Goal: Check status: Check status

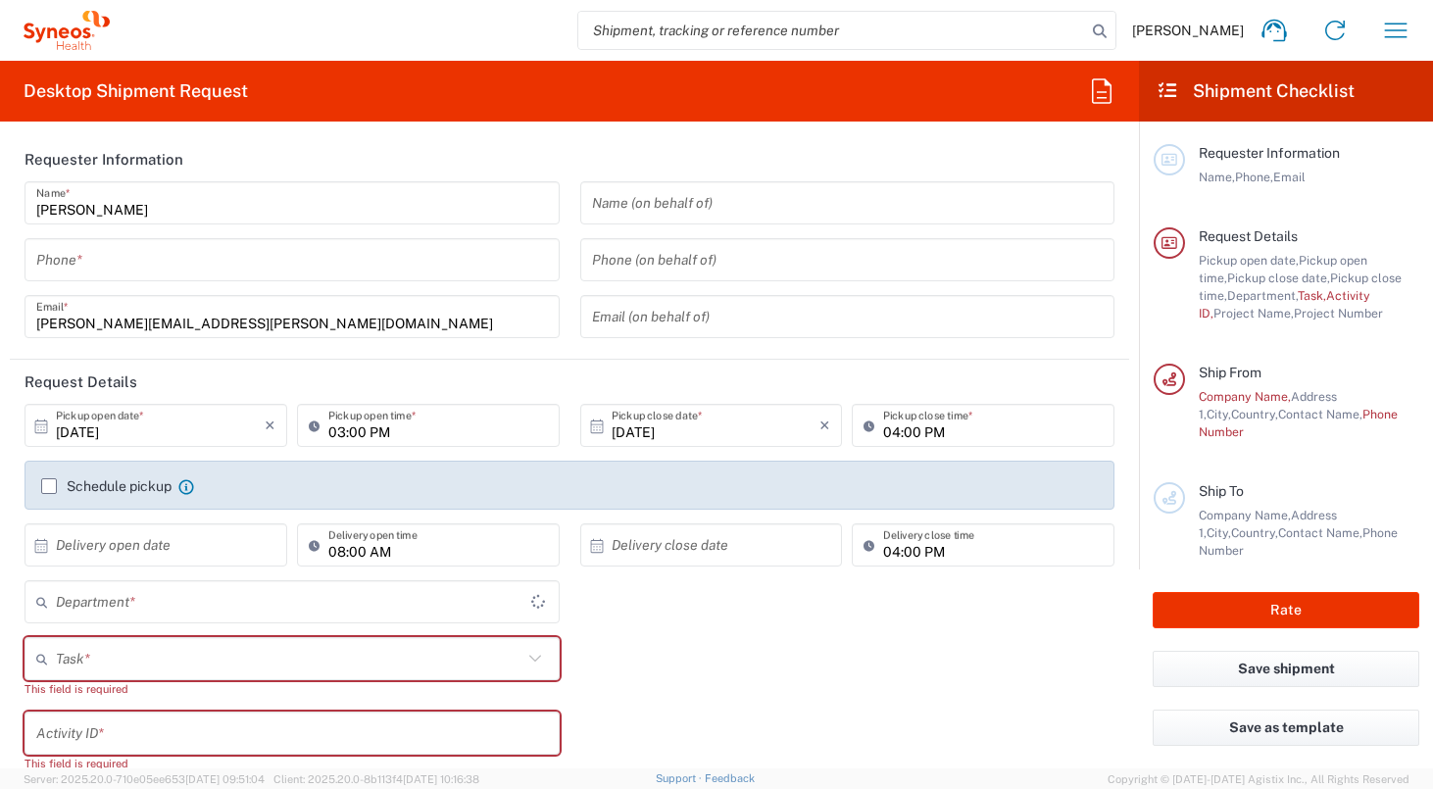
type input "[GEOGRAPHIC_DATA]"
type input "4510"
type input "[GEOGRAPHIC_DATA]"
type input "Syneos Health UK Limited"
click at [1401, 27] on icon "button" at bounding box center [1395, 30] width 31 height 31
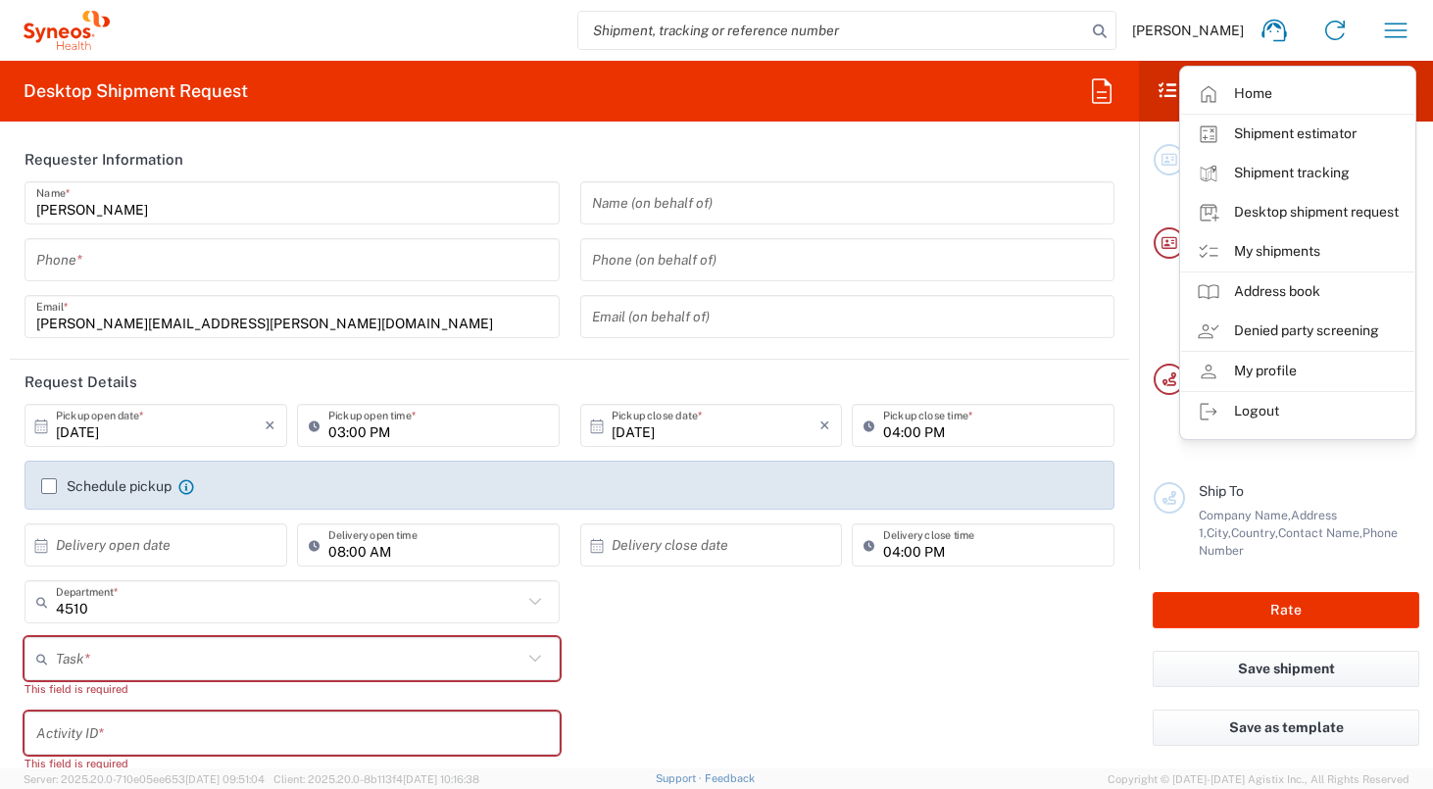
click at [1310, 241] on link "My shipments" at bounding box center [1297, 251] width 233 height 39
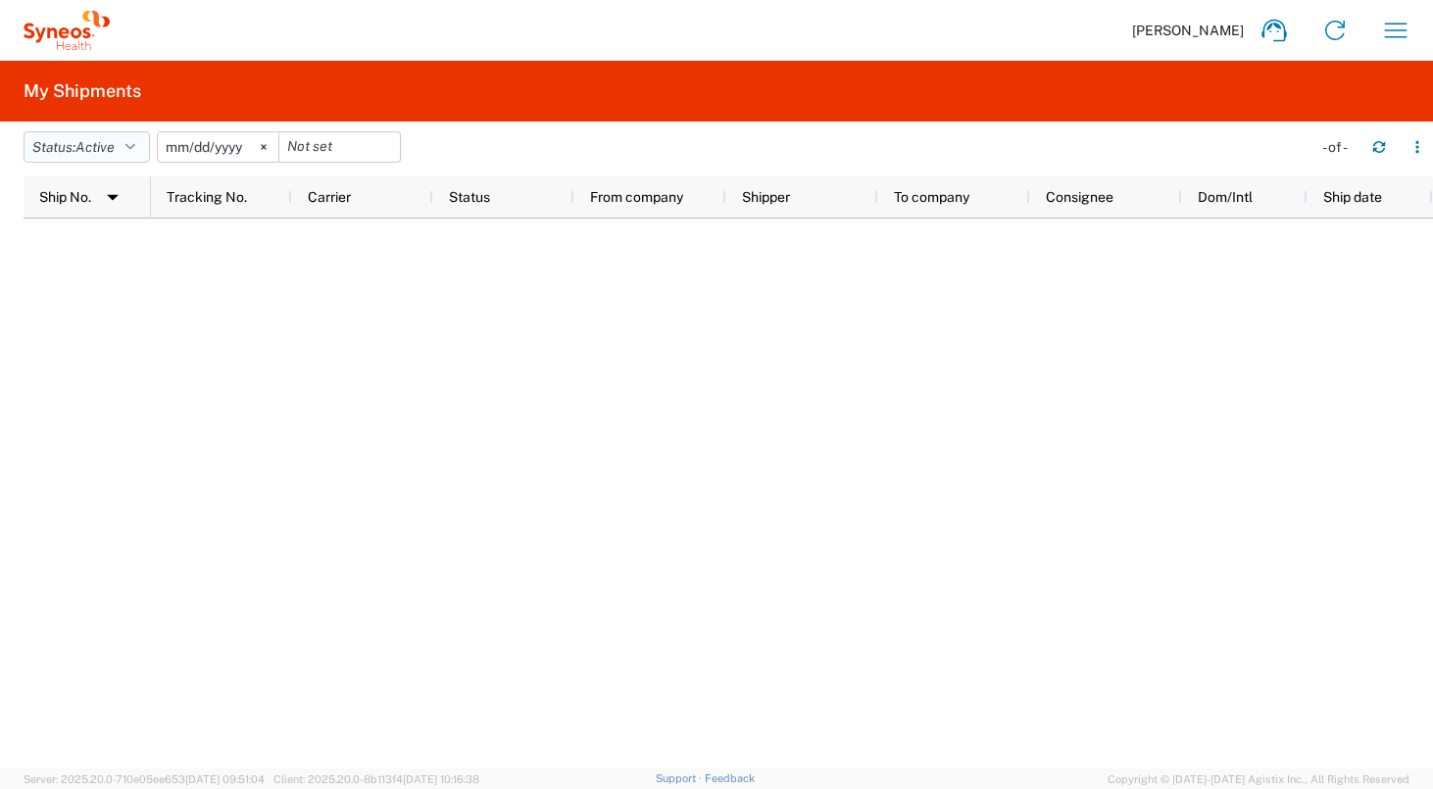
click at [133, 148] on icon "button" at bounding box center [130, 147] width 10 height 14
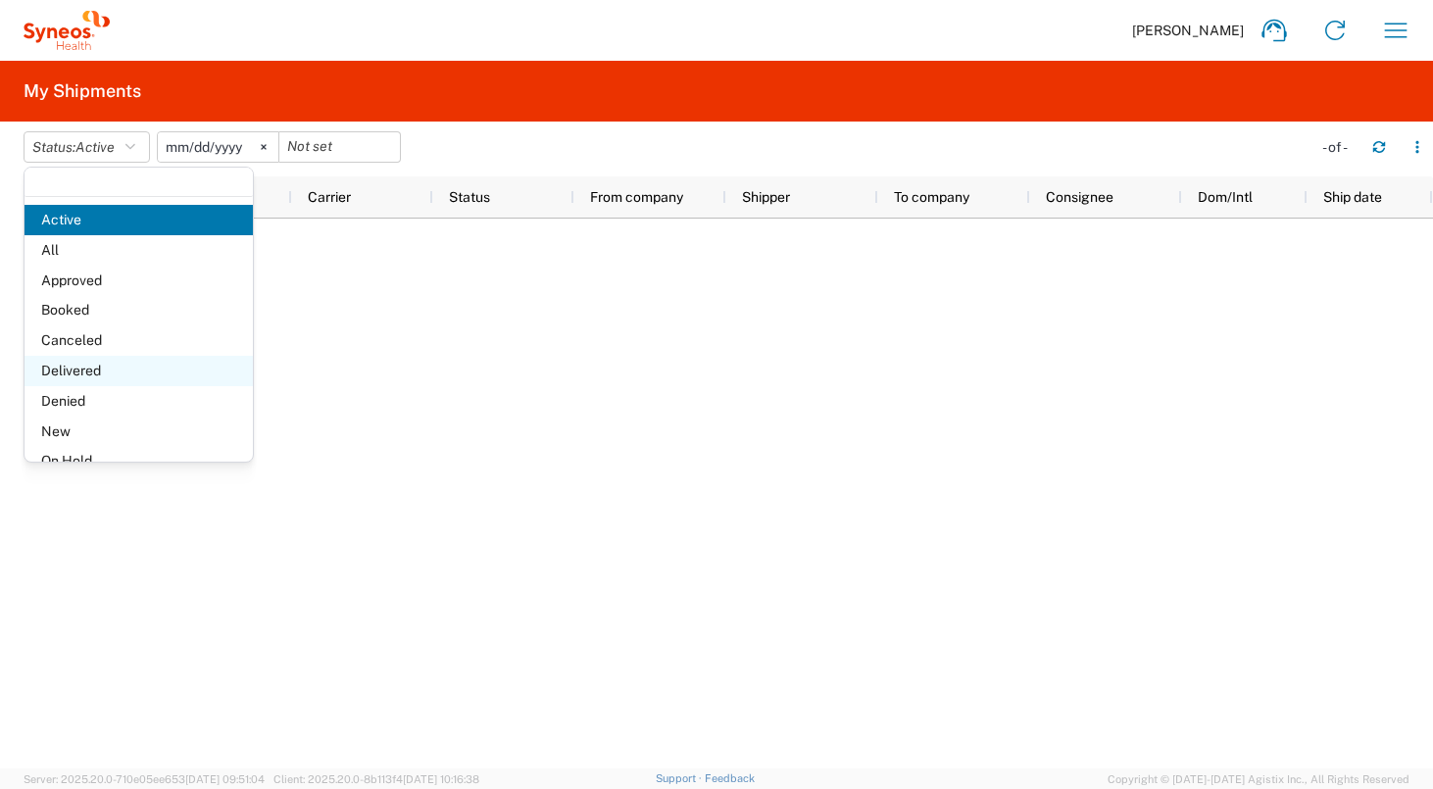
click at [103, 376] on span "Delivered" at bounding box center [139, 371] width 228 height 30
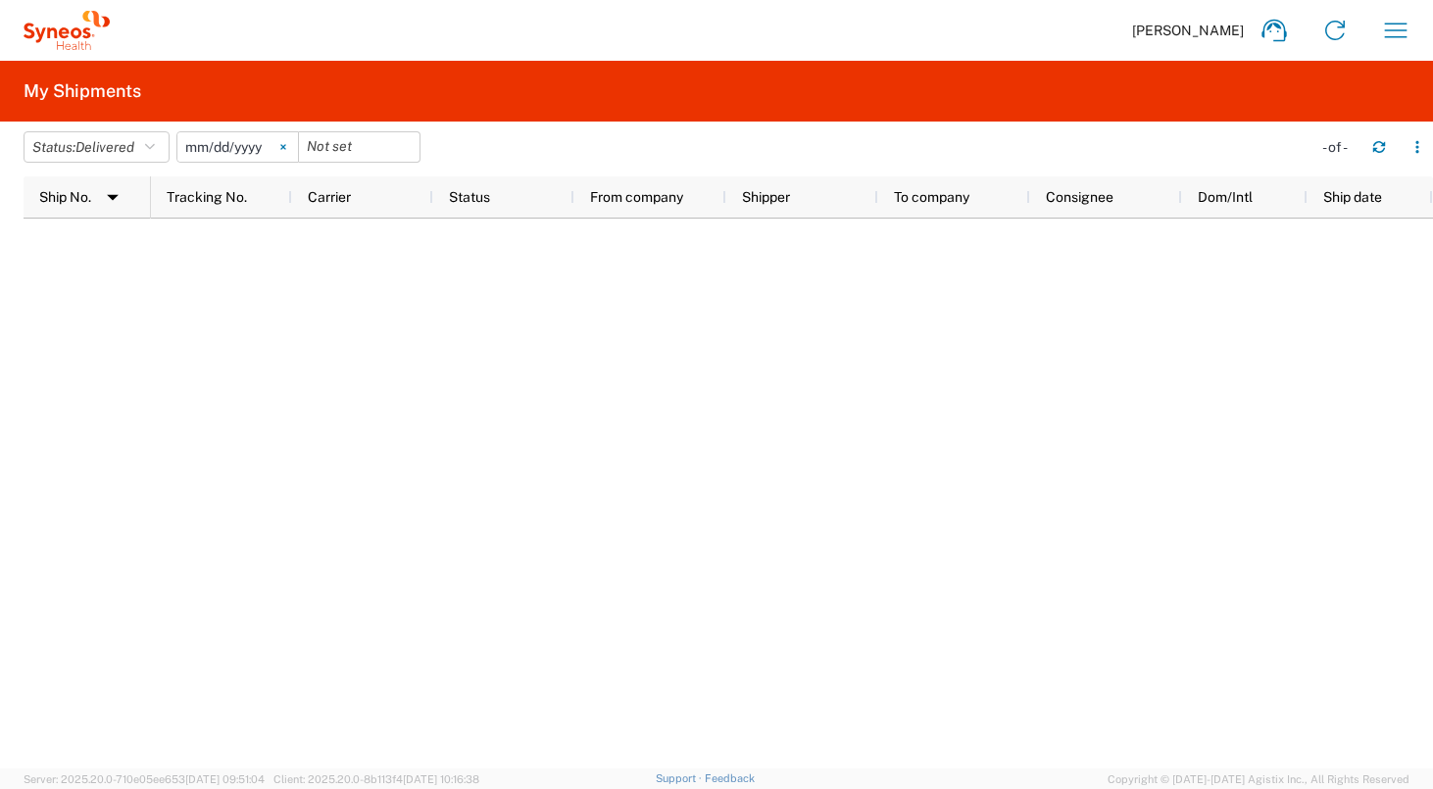
click at [286, 148] on icon at bounding box center [283, 147] width 6 height 6
click at [144, 141] on button "Status: Delivered" at bounding box center [97, 146] width 146 height 31
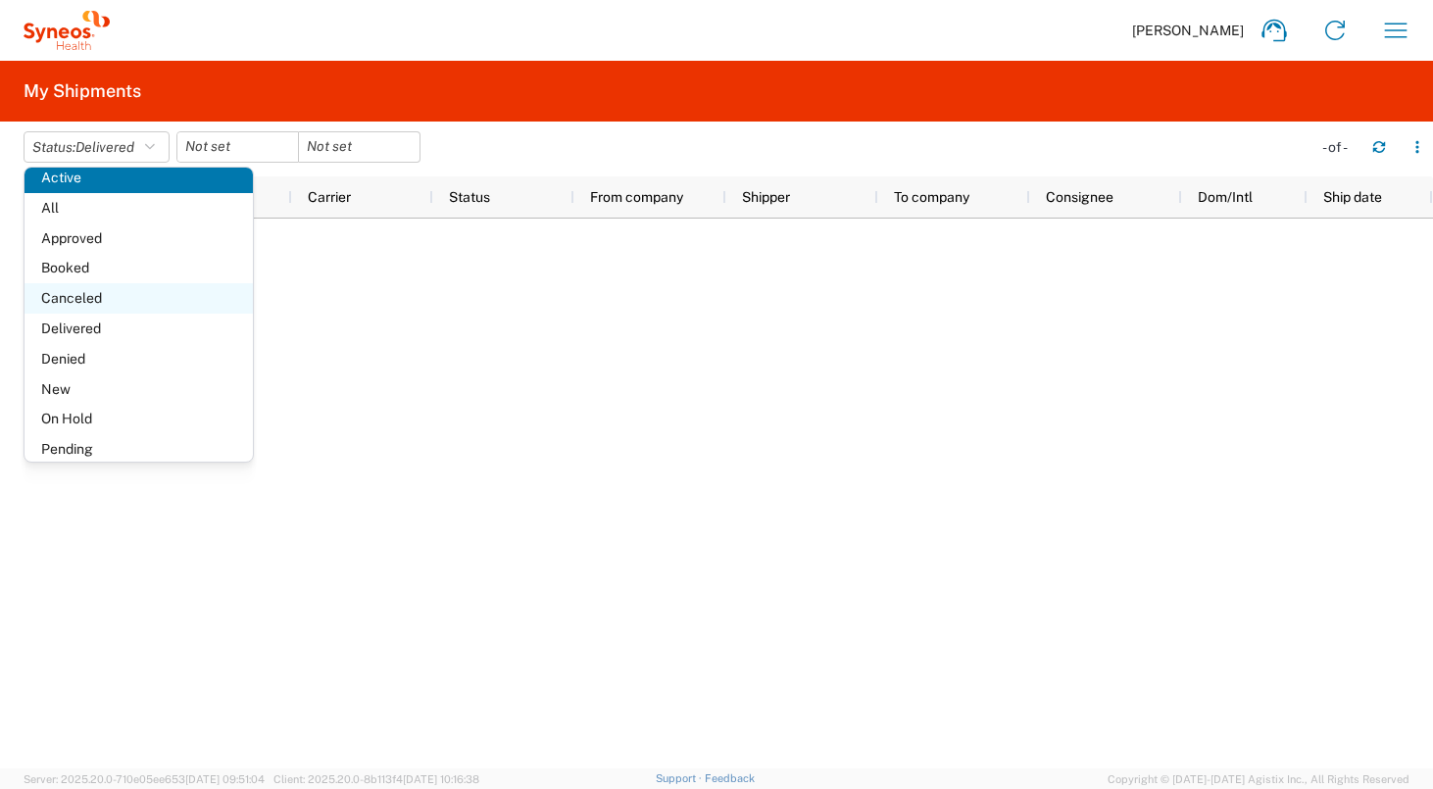
scroll to position [113, 0]
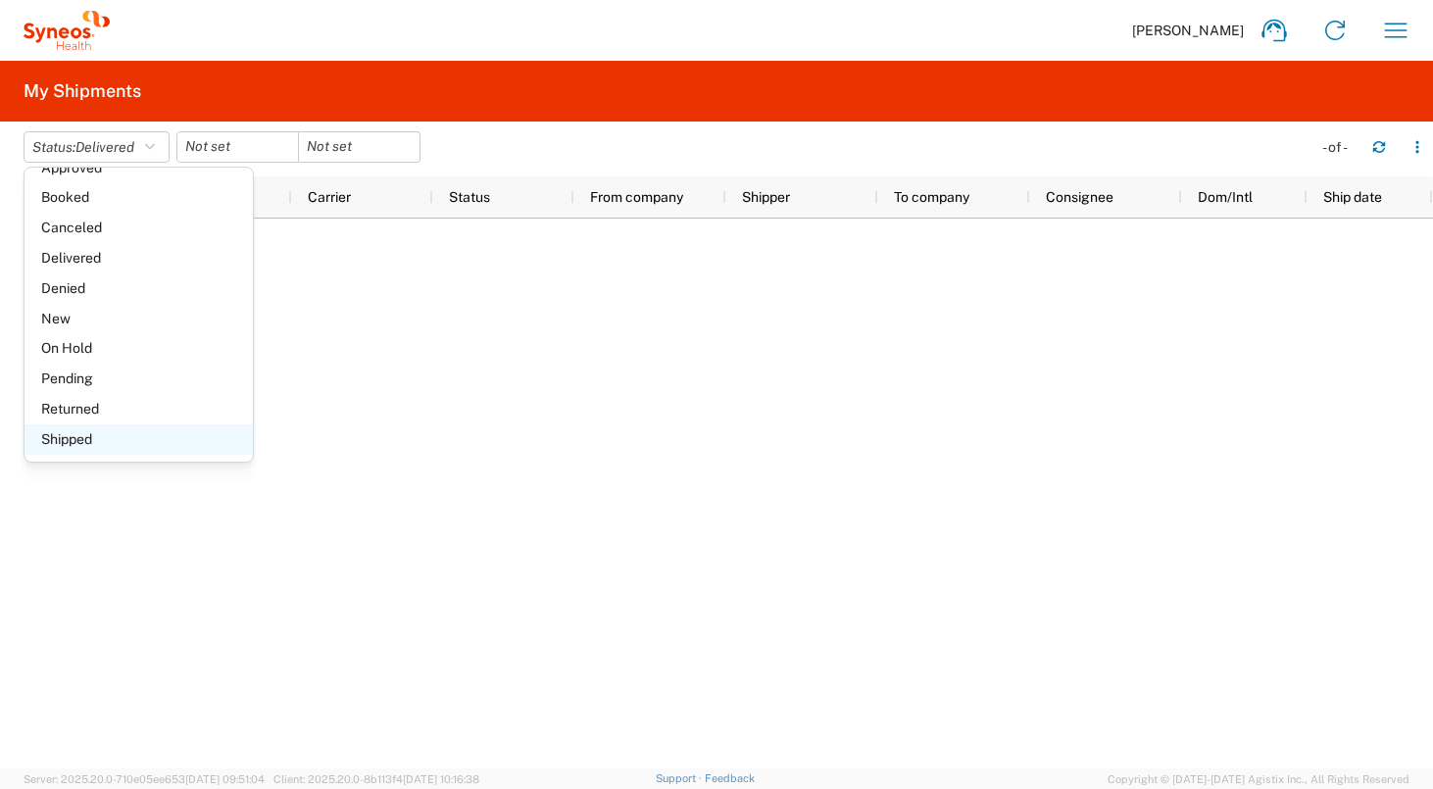
click at [109, 450] on span "Shipped" at bounding box center [139, 440] width 228 height 30
